Goal: Information Seeking & Learning: Learn about a topic

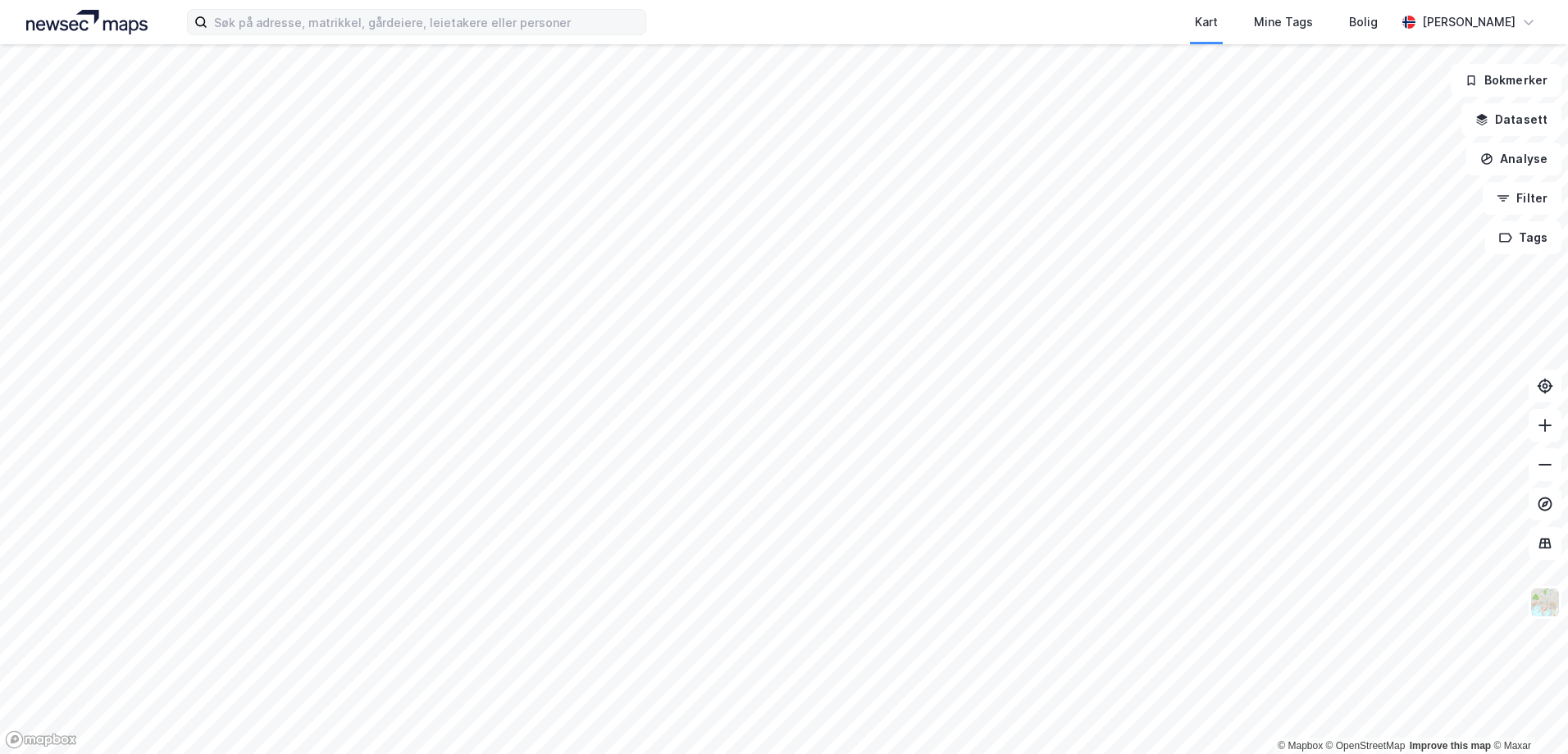
click at [383, 35] on label at bounding box center [416, 22] width 459 height 26
click at [383, 35] on input at bounding box center [426, 22] width 438 height 24
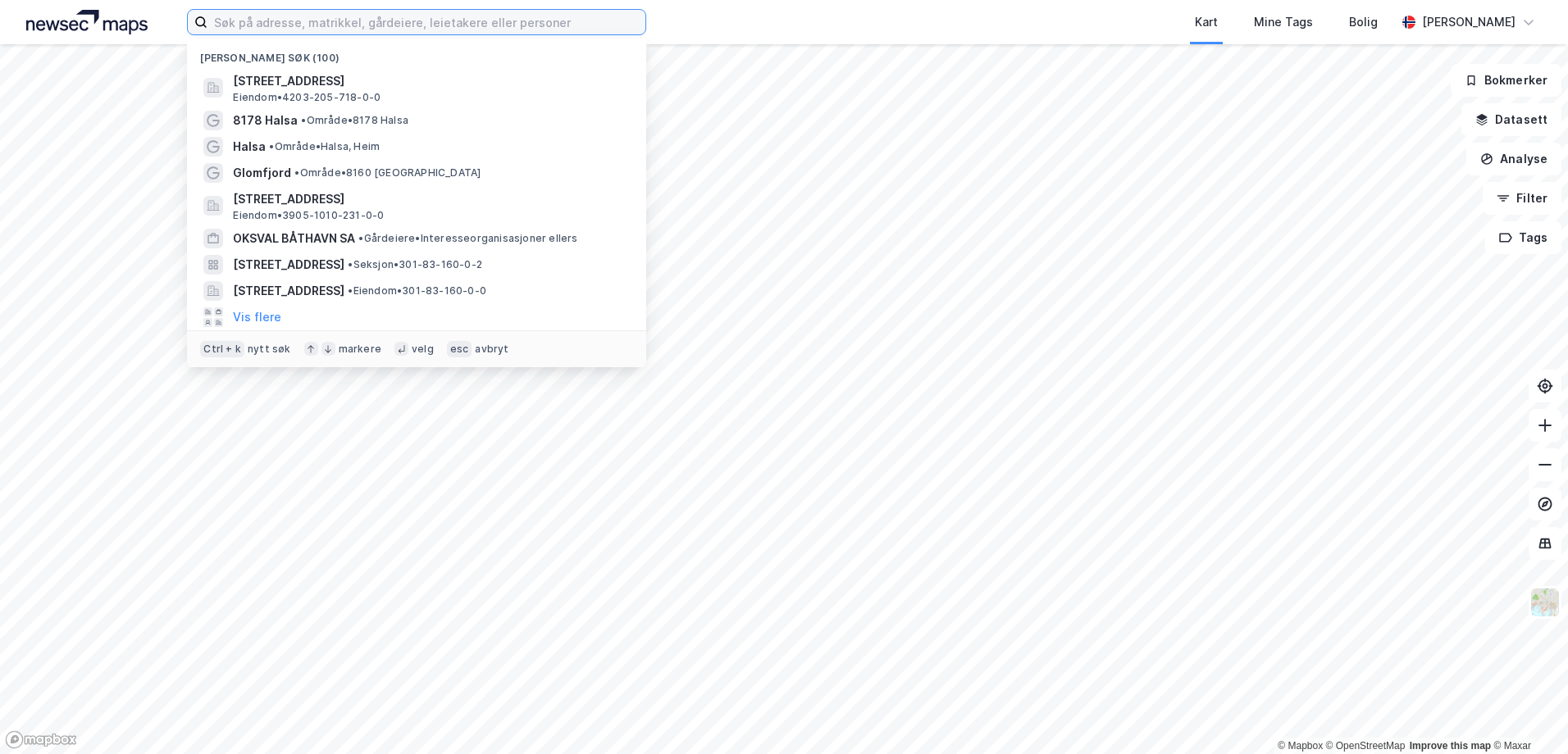
click at [377, 27] on input at bounding box center [426, 22] width 438 height 24
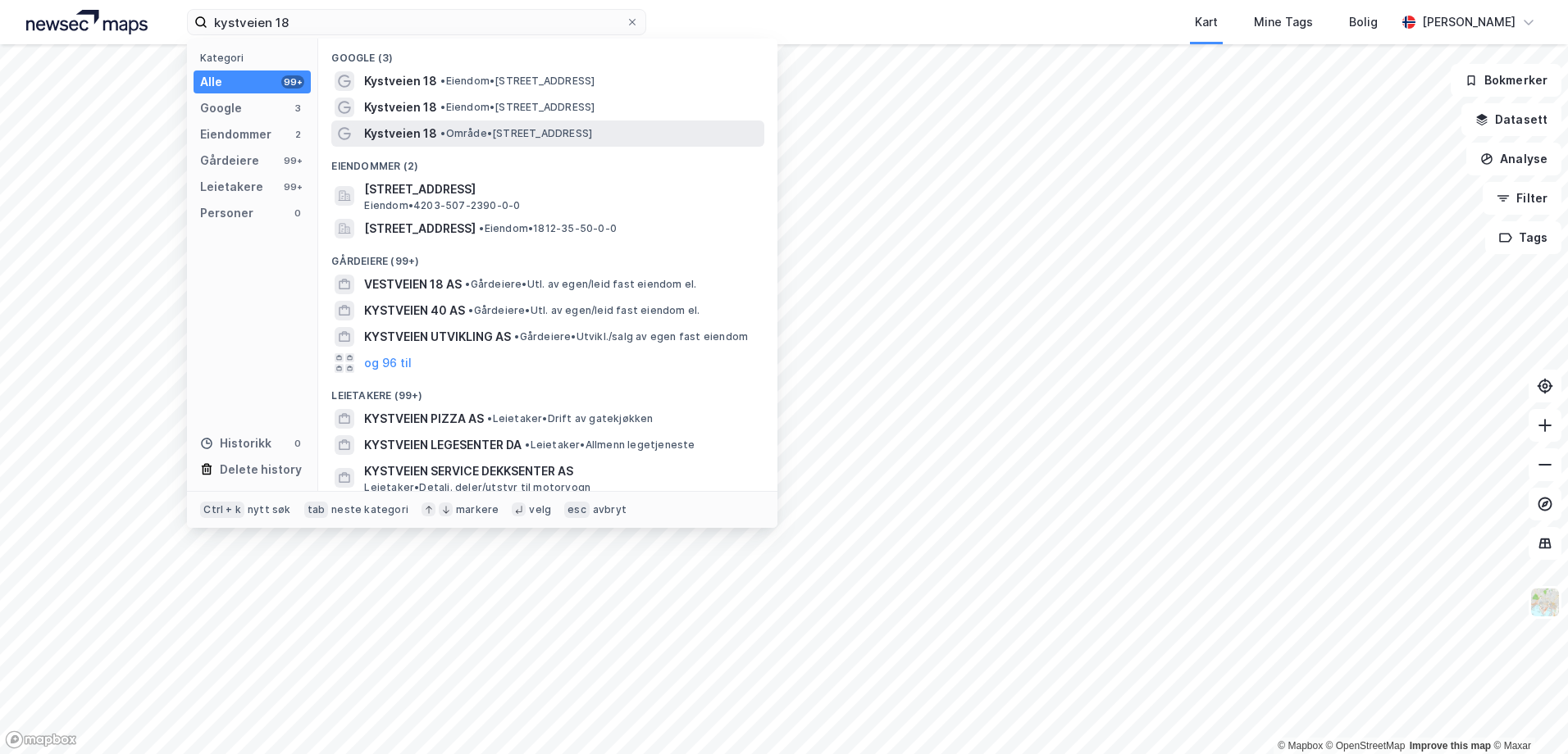
click at [445, 137] on span "•" at bounding box center [443, 133] width 5 height 12
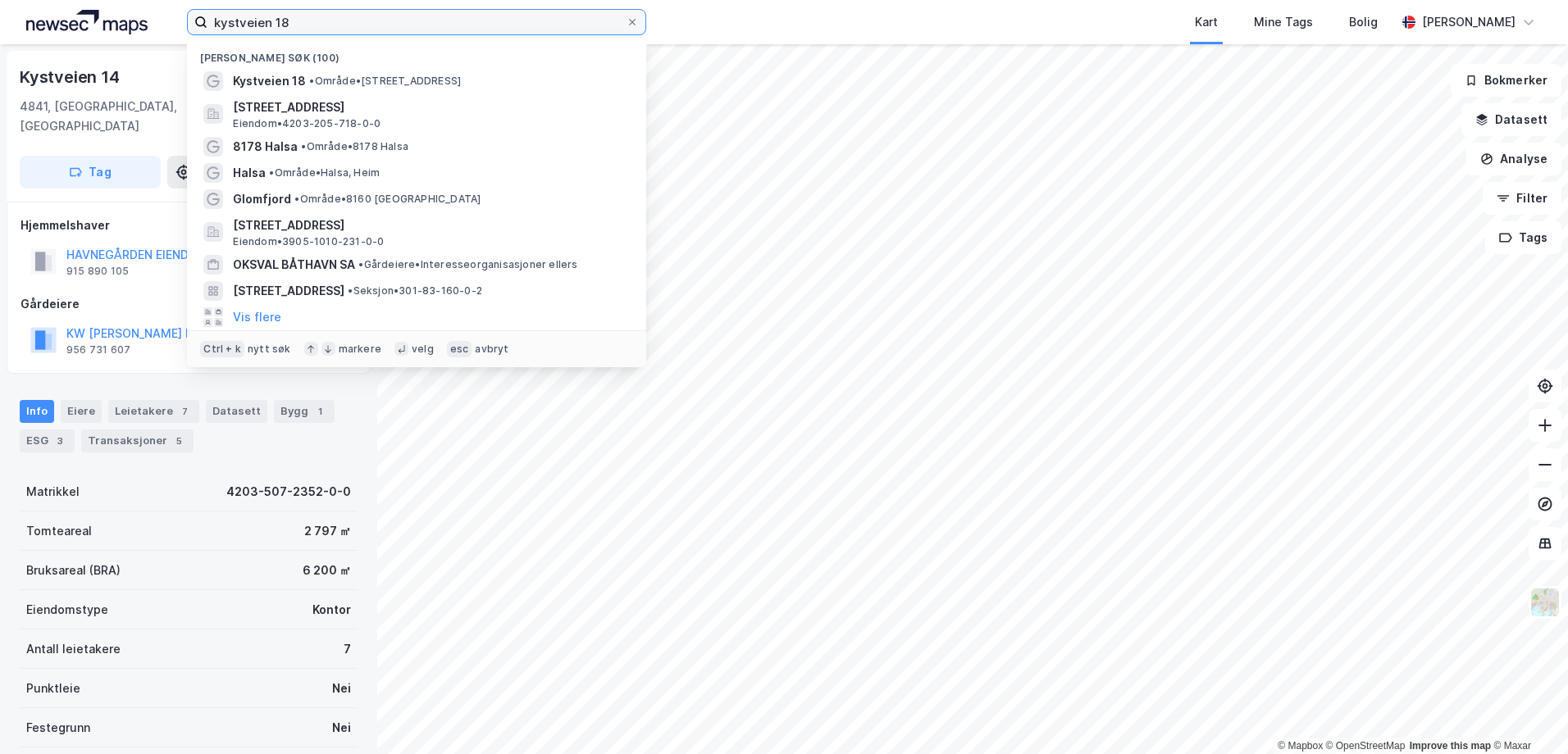
click at [325, 20] on input "kystveien 18" at bounding box center [417, 22] width 419 height 24
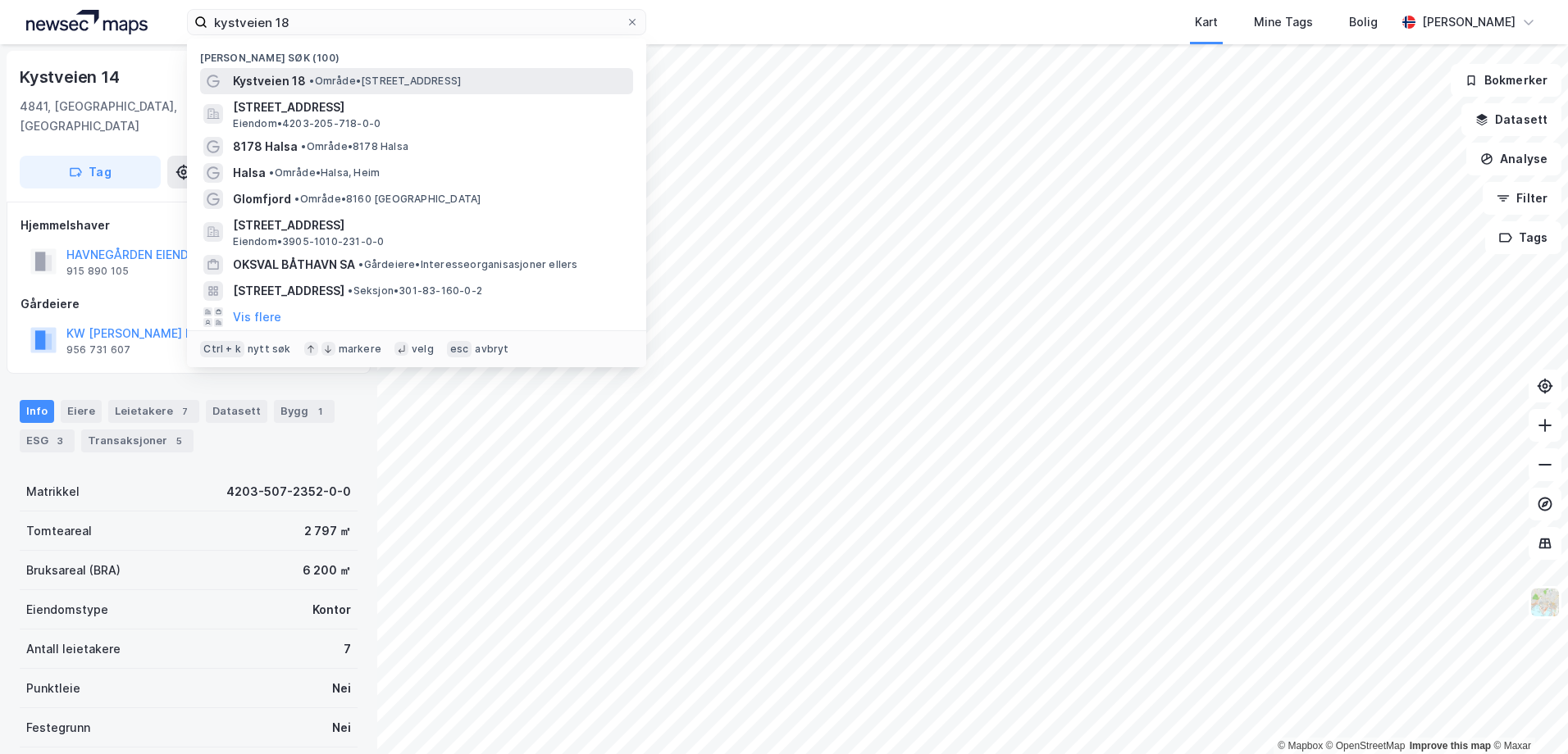
click at [334, 75] on span "• Område • [STREET_ADDRESS]" at bounding box center [385, 80] width 151 height 13
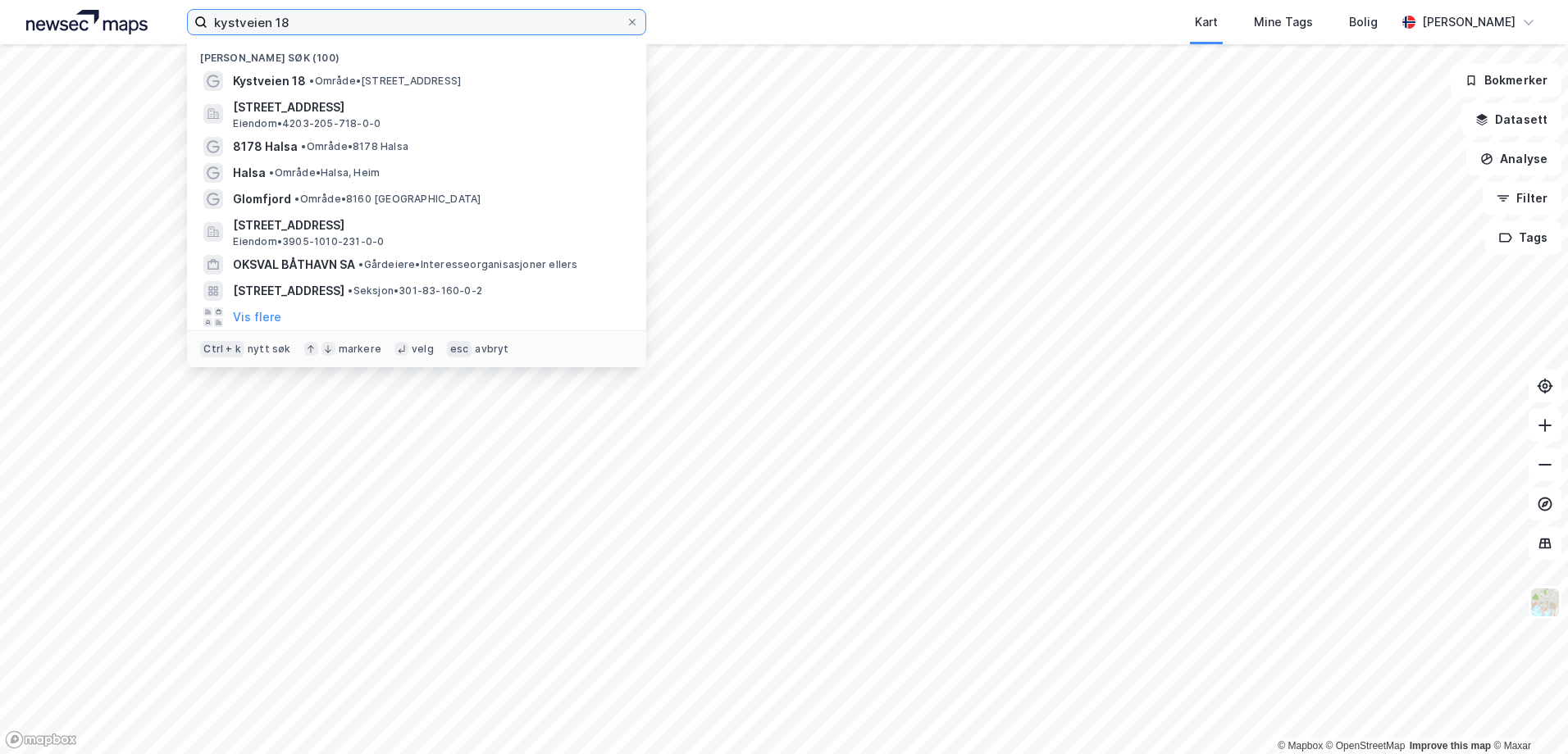
drag, startPoint x: 363, startPoint y: 22, endPoint x: 127, endPoint y: 22, distance: 236.0
click at [127, 22] on div "kystveien 18 Nylige søk (100) Kystveien 18 • Område • [STREET_ADDRESS] Eiendom …" at bounding box center [784, 22] width 1568 height 44
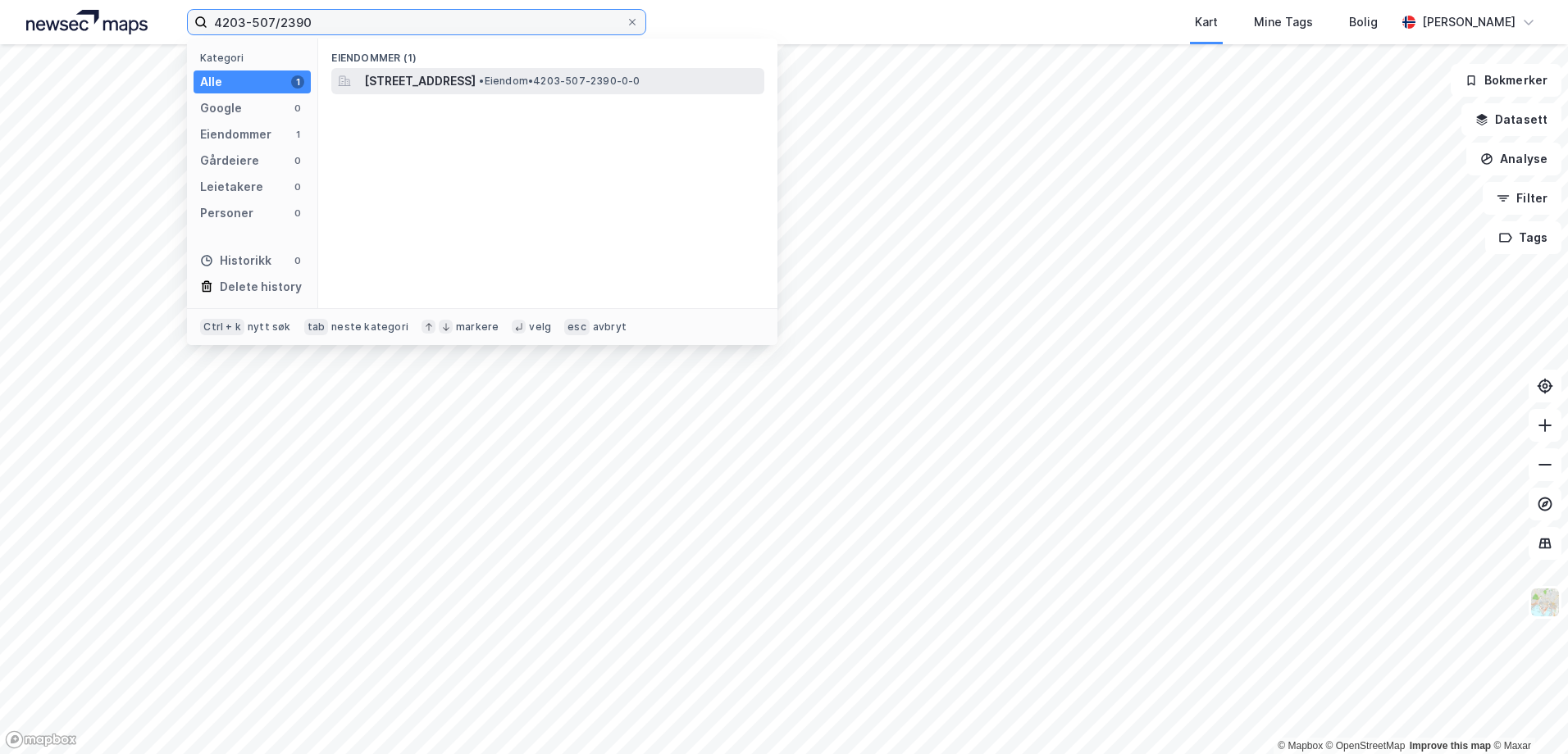
type input "4203-507/2390"
click at [407, 84] on span "[STREET_ADDRESS]" at bounding box center [419, 81] width 112 height 20
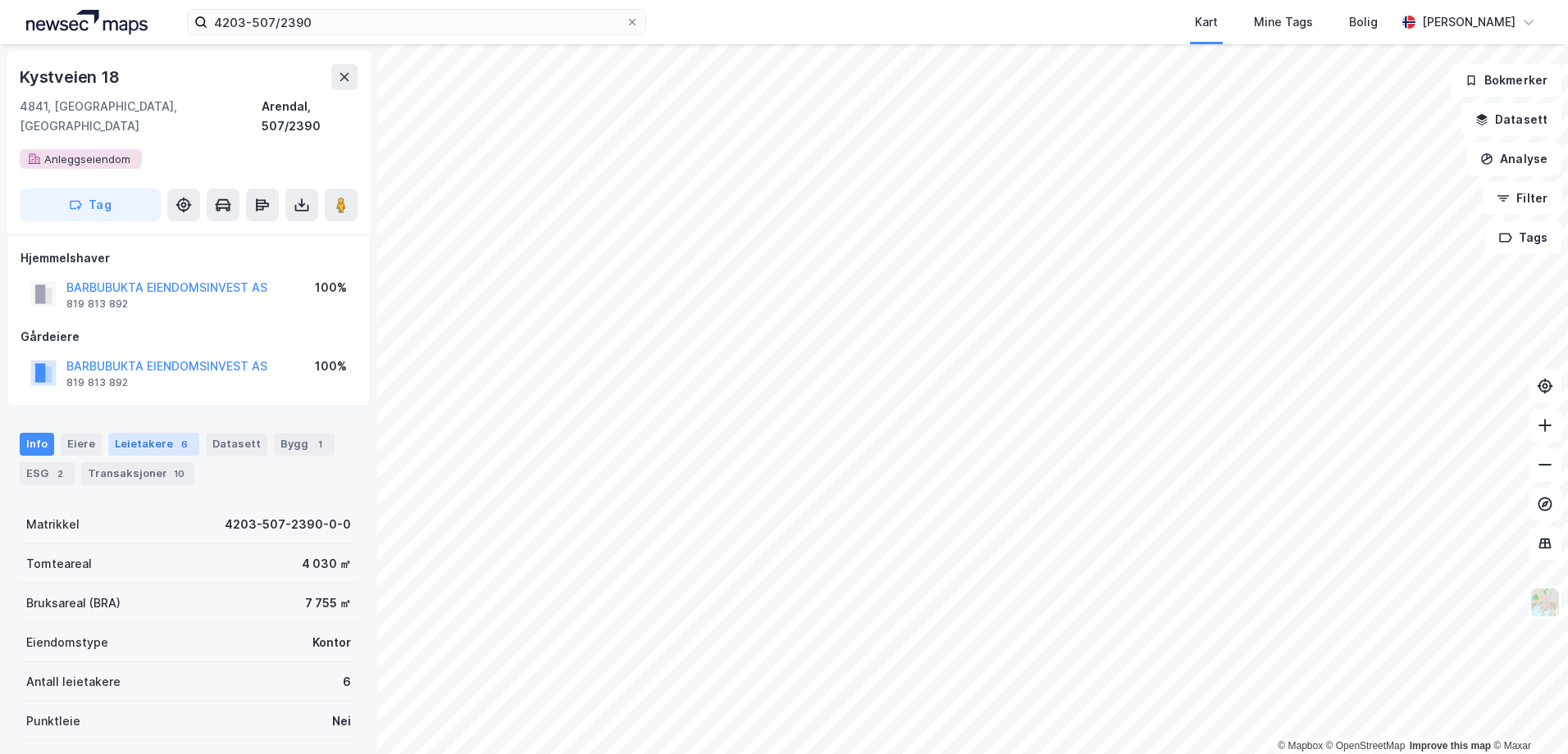
click at [140, 433] on div "Leietakere 6" at bounding box center [153, 444] width 91 height 23
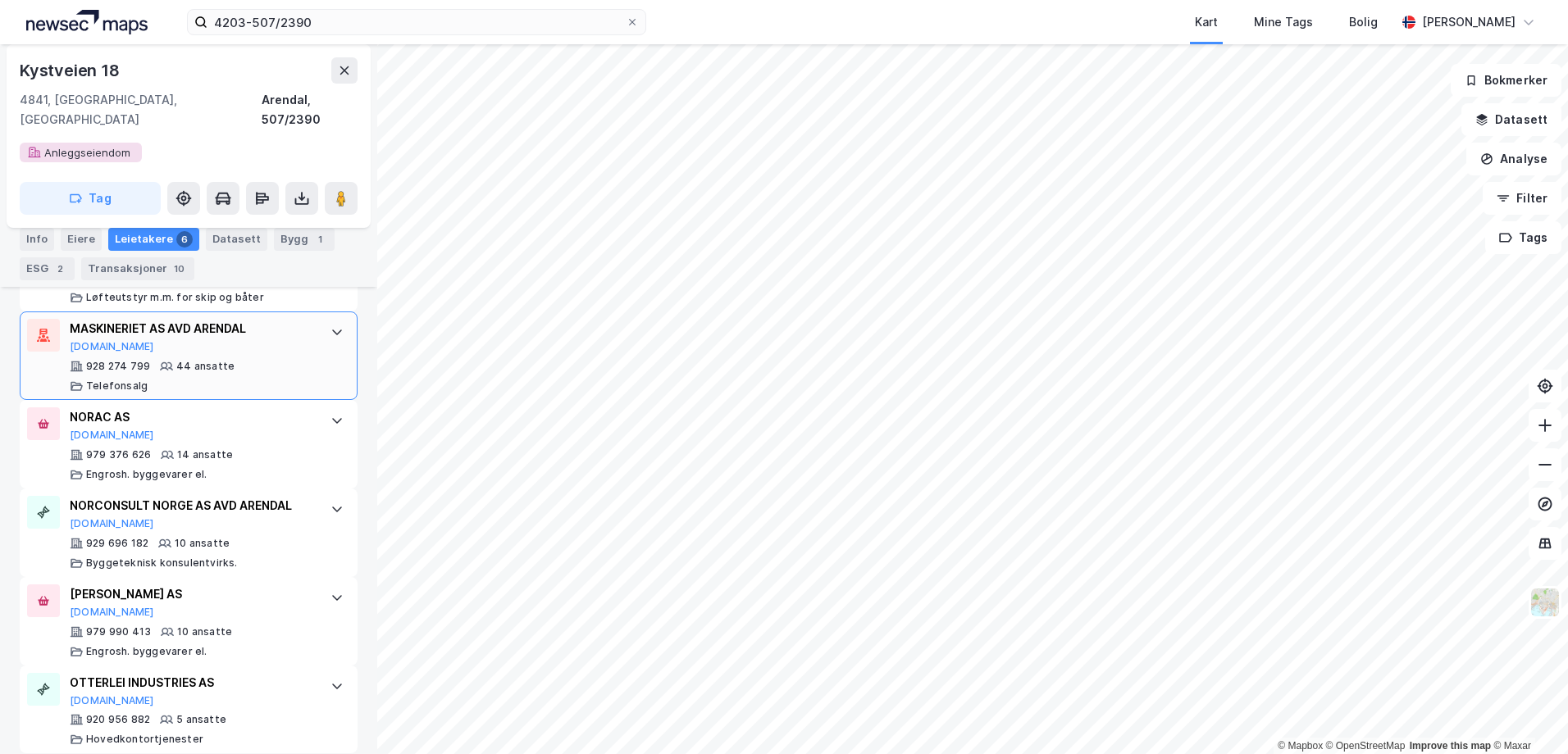
scroll to position [496, 0]
